Goal: Transaction & Acquisition: Purchase product/service

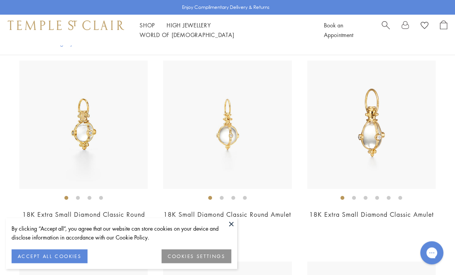
scroll to position [1451, 0]
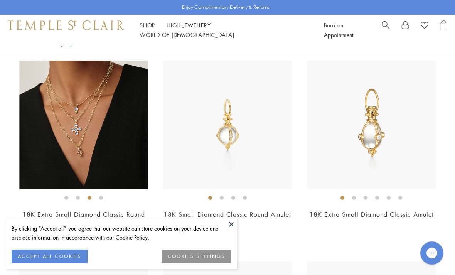
click at [355, 146] on img at bounding box center [371, 124] width 128 height 128
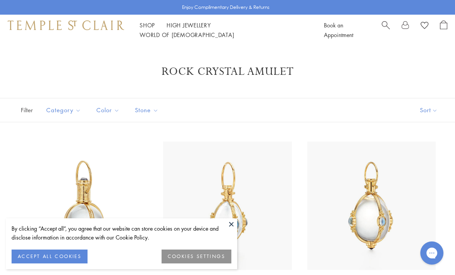
click at [230, 223] on button at bounding box center [231, 224] width 12 height 12
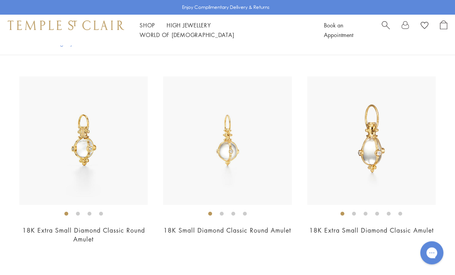
scroll to position [1435, 0]
click at [54, 178] on img at bounding box center [83, 140] width 128 height 128
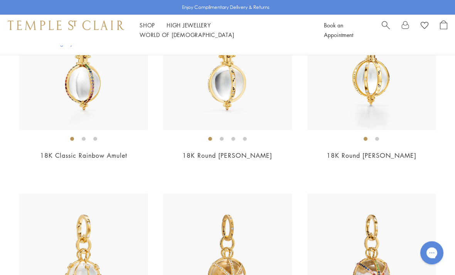
scroll to position [2288, 0]
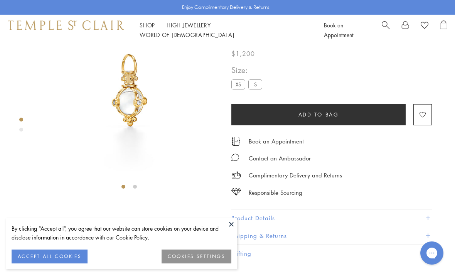
scroll to position [45, 0]
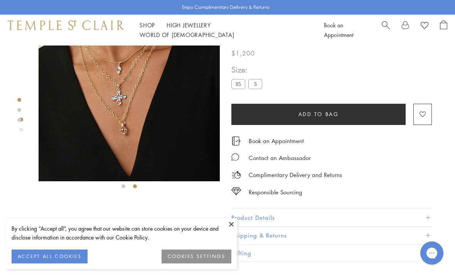
click at [56, 163] on img at bounding box center [129, 90] width 181 height 181
